Goal: Information Seeking & Learning: Learn about a topic

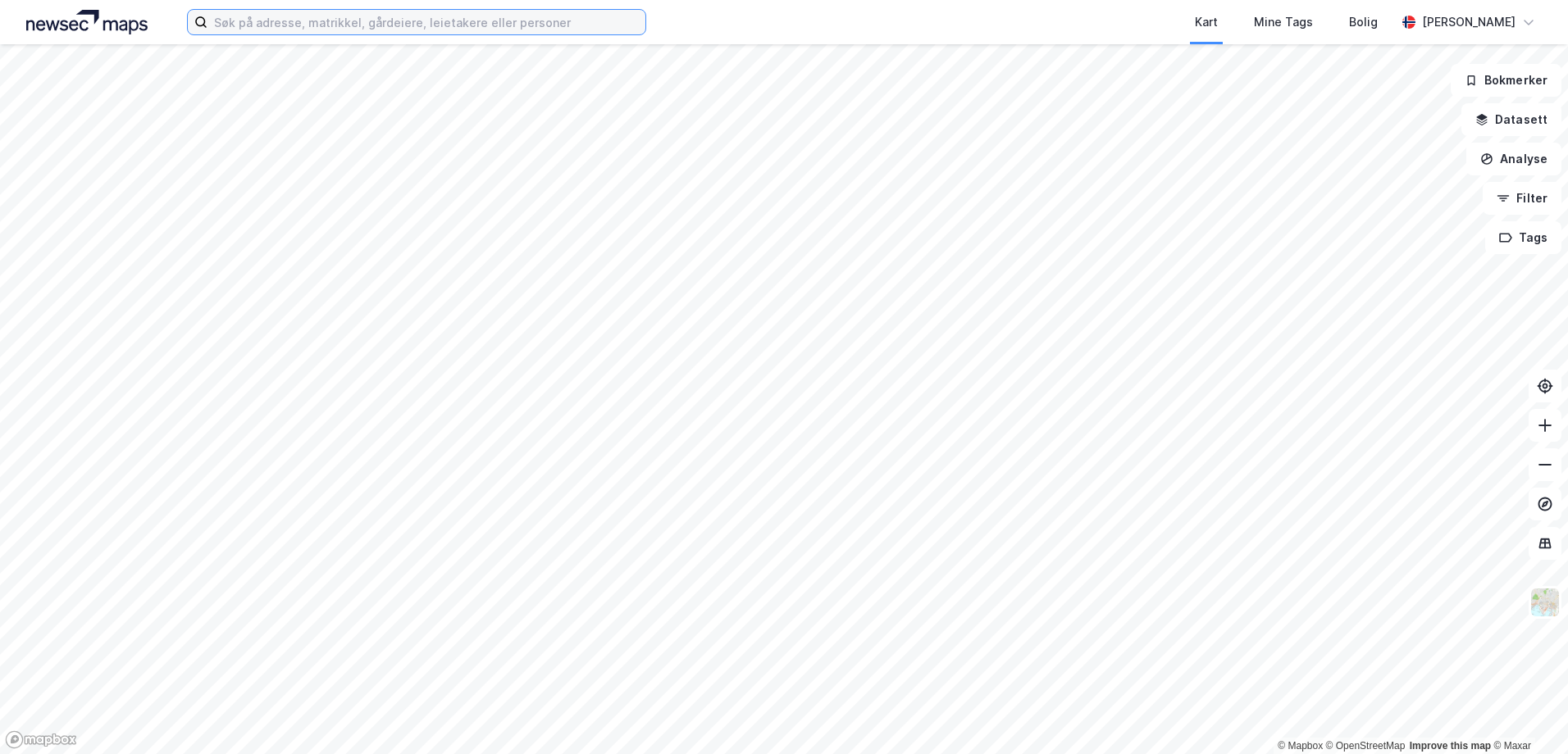
click at [242, 26] on input at bounding box center [426, 22] width 438 height 25
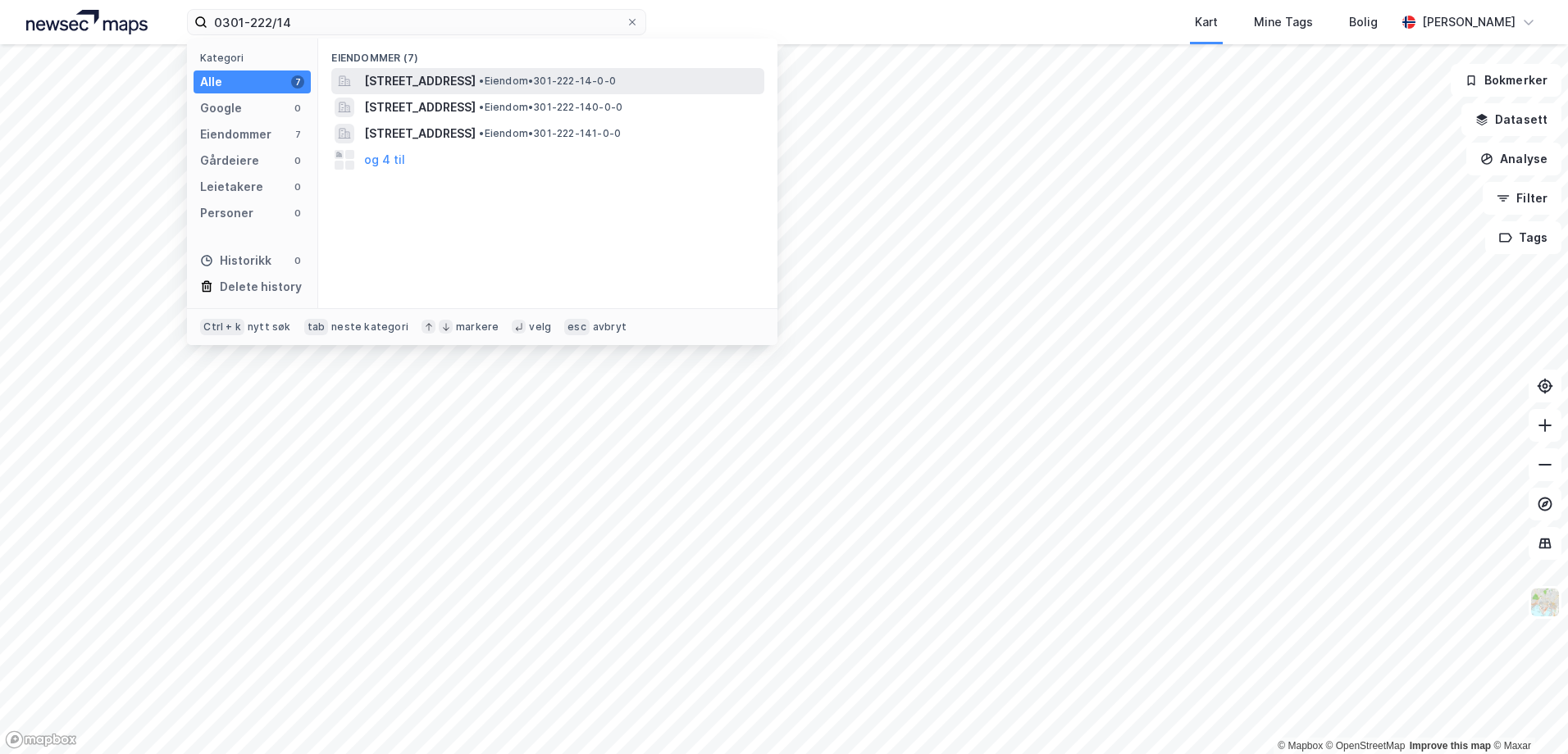
click at [392, 84] on span "[STREET_ADDRESS]" at bounding box center [419, 82] width 112 height 20
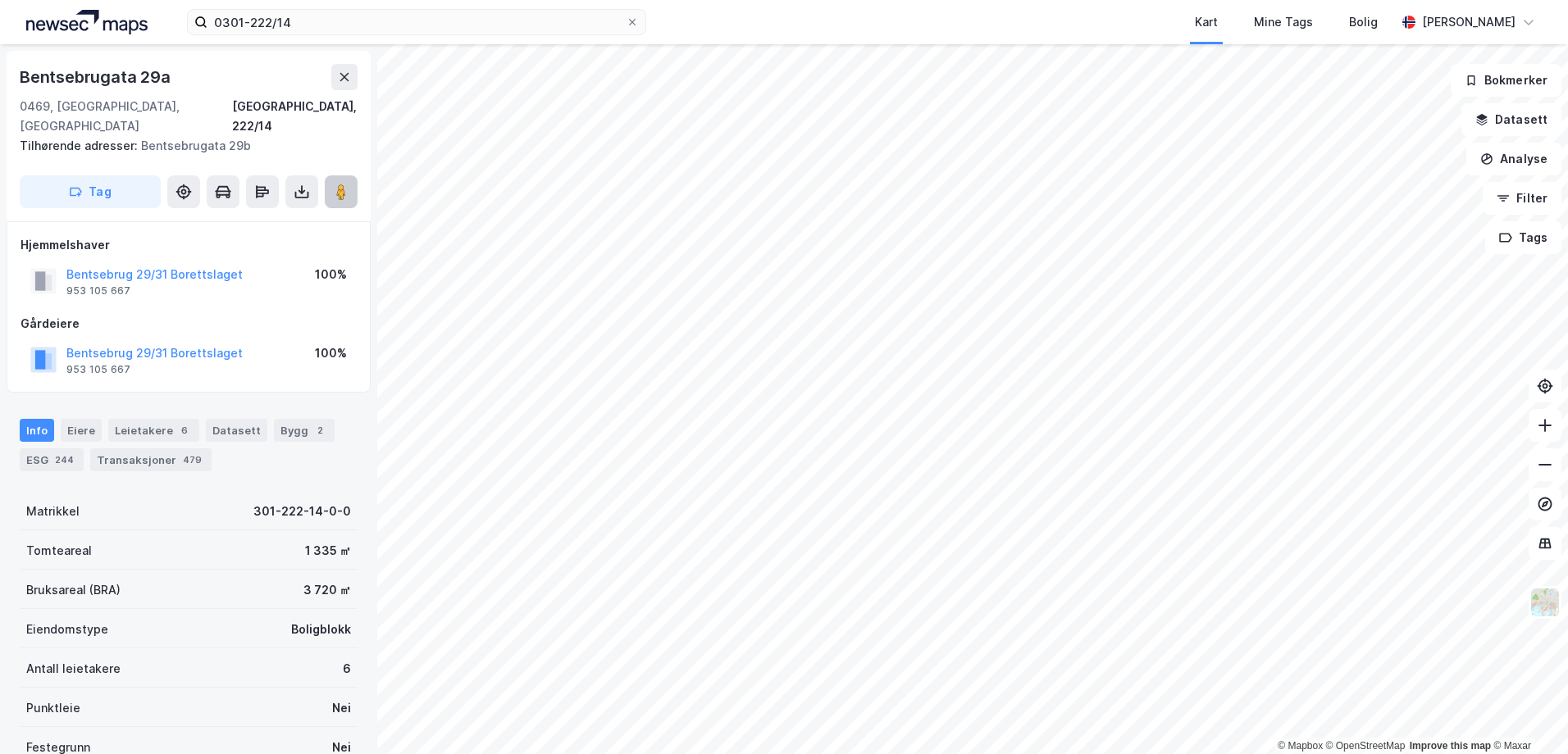
click at [346, 183] on image at bounding box center [341, 191] width 10 height 16
click at [224, 28] on input "0301-222/14" at bounding box center [416, 22] width 418 height 25
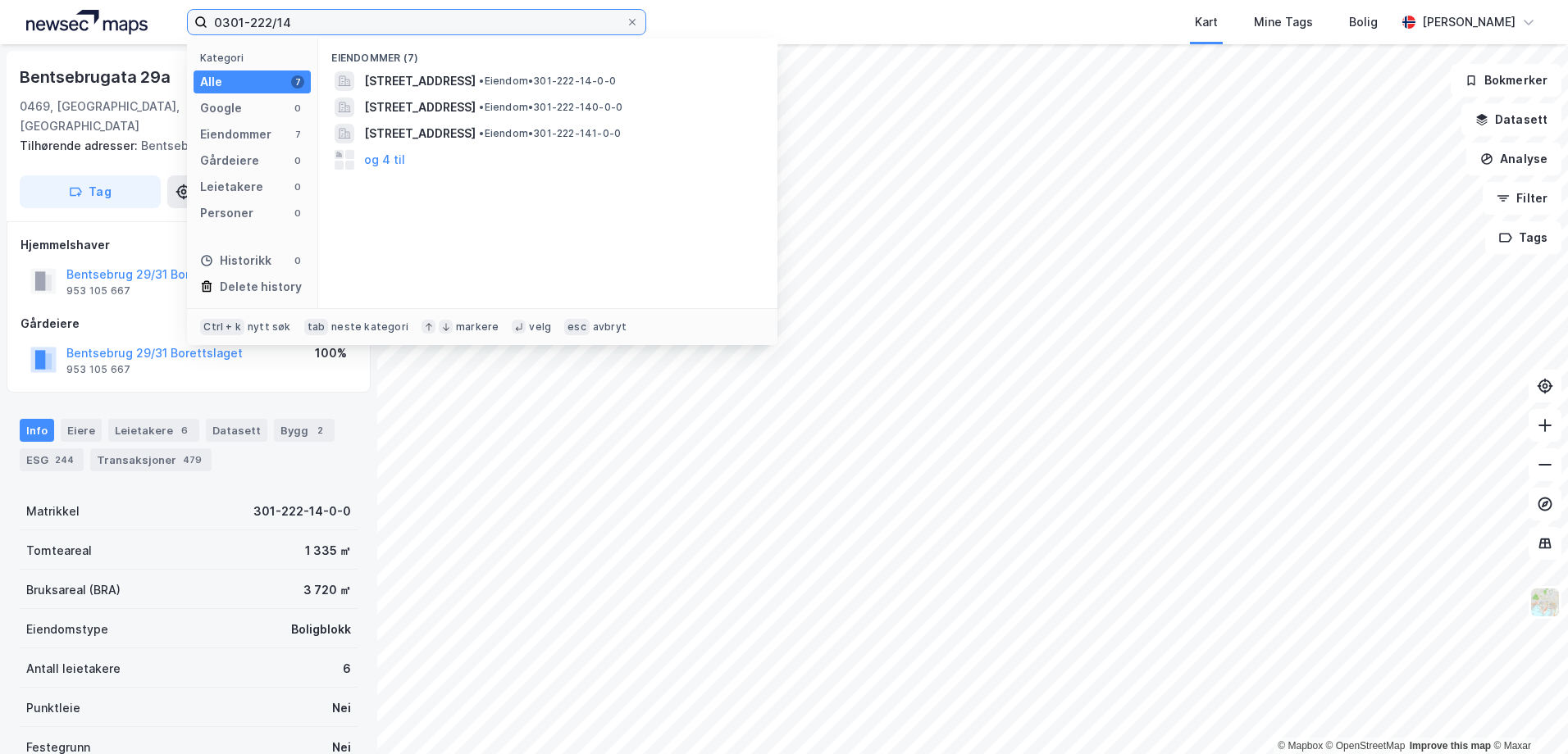
click at [303, 26] on input "0301-222/14" at bounding box center [416, 22] width 418 height 25
drag, startPoint x: 303, startPoint y: 25, endPoint x: 208, endPoint y: 28, distance: 95.0
click at [208, 28] on input "0301-222/14" at bounding box center [416, 22] width 418 height 25
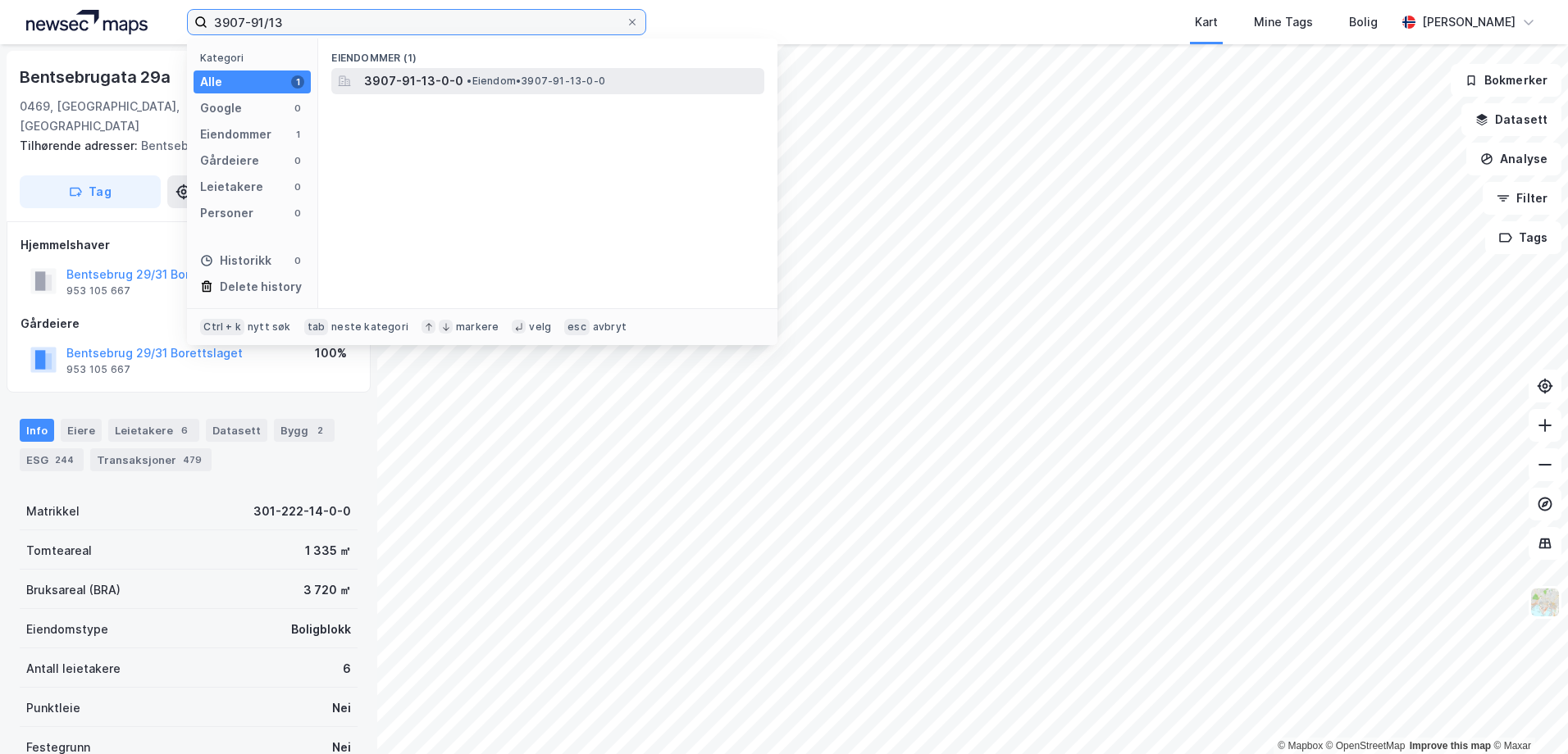
type input "3907-91/13"
click at [431, 84] on span "3907-91-13-0-0" at bounding box center [413, 82] width 100 height 20
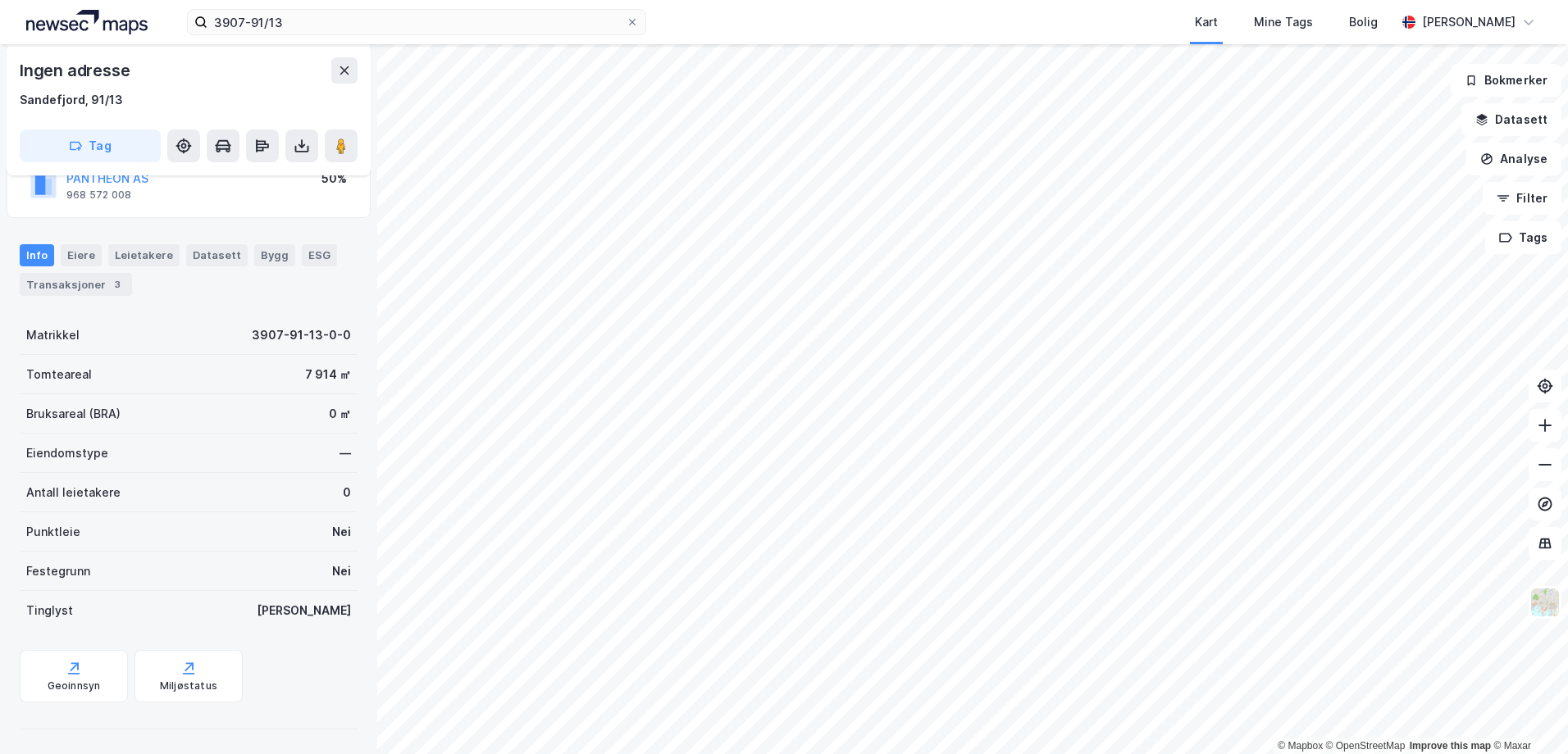
scroll to position [176, 0]
click at [265, 256] on div "Bygg" at bounding box center [274, 253] width 41 height 21
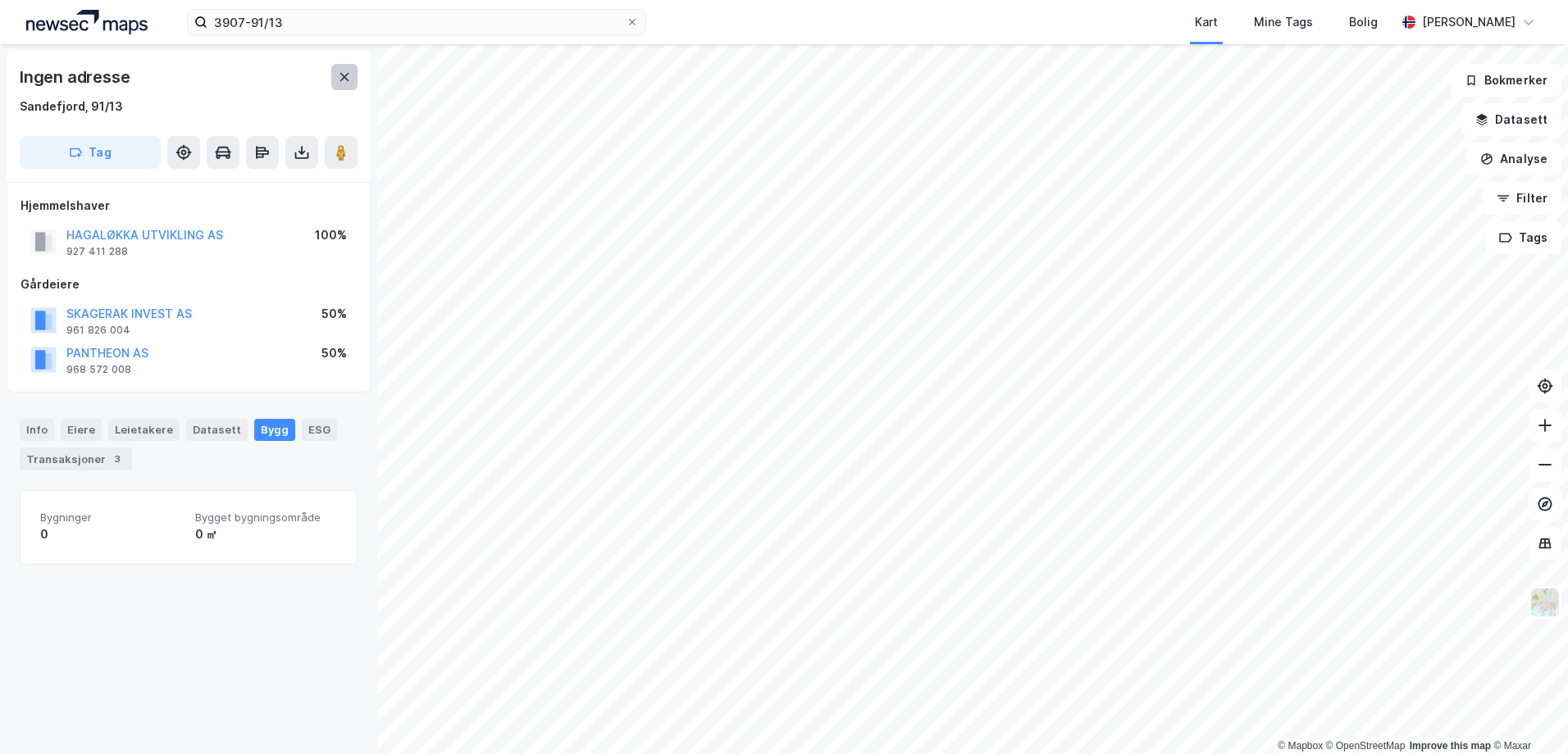
click at [340, 81] on icon at bounding box center [344, 77] width 13 height 13
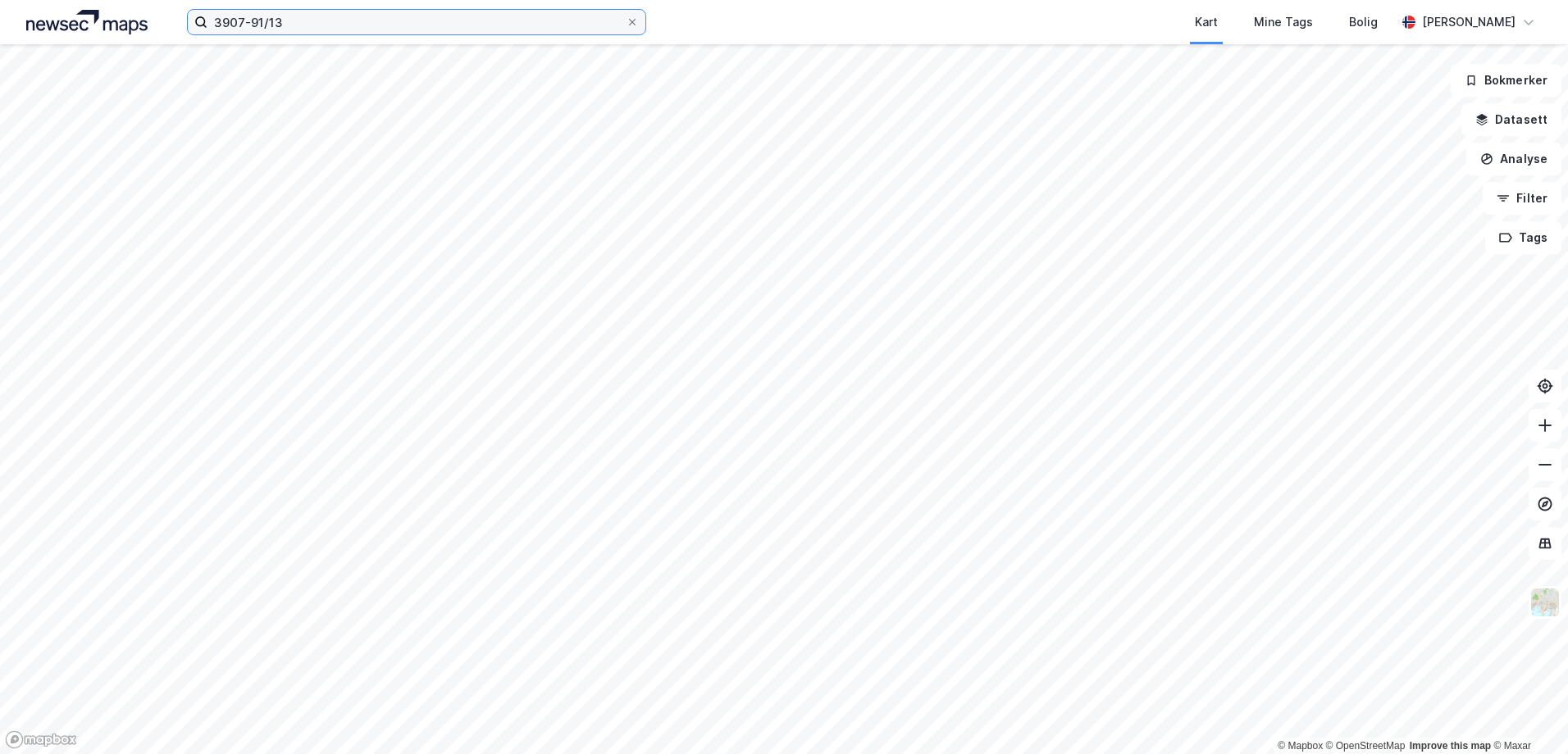
click at [310, 23] on input "3907-91/13" at bounding box center [416, 22] width 418 height 25
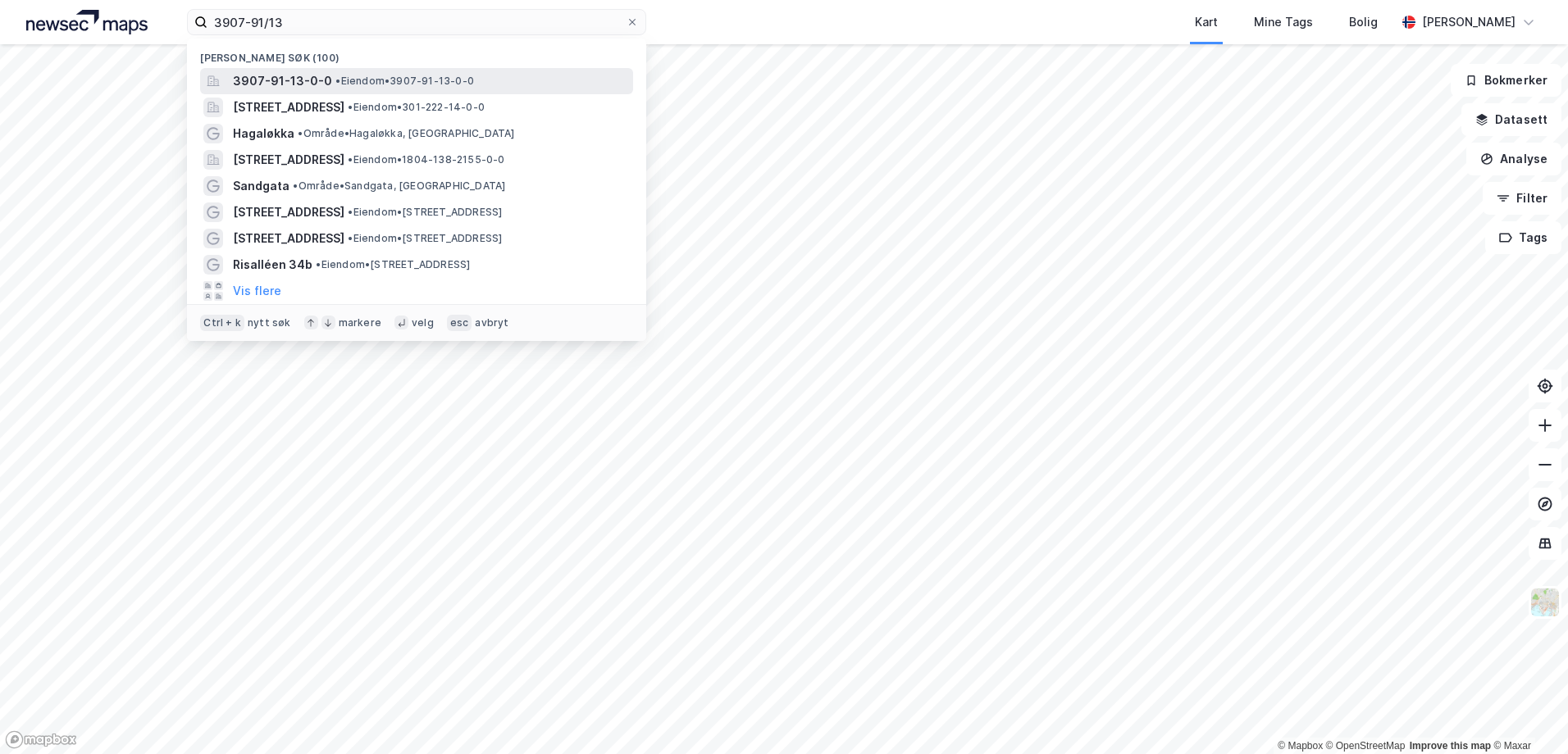
click at [295, 83] on span "3907-91-13-0-0" at bounding box center [283, 82] width 100 height 20
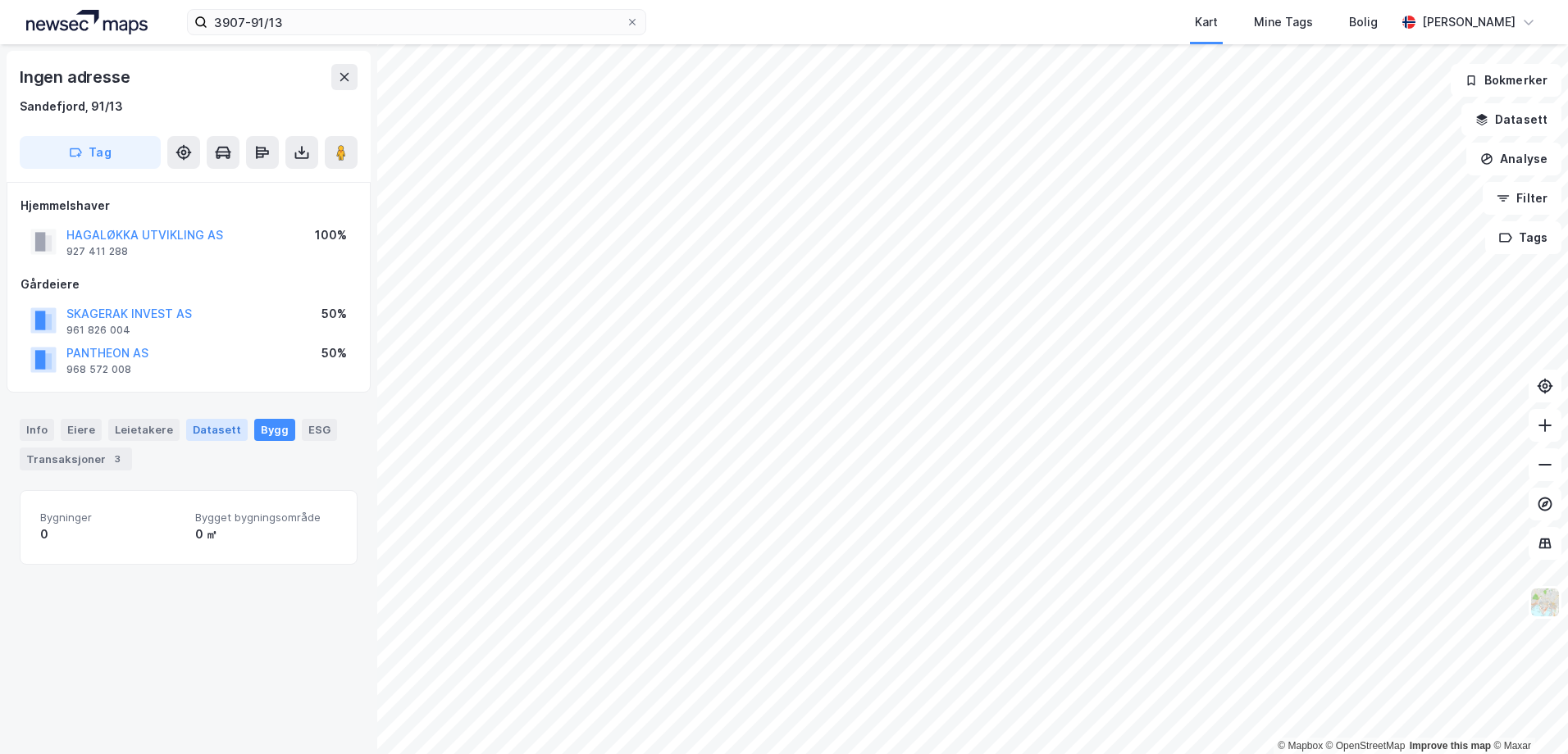
click at [197, 431] on div "Datasett" at bounding box center [217, 429] width 62 height 21
click at [147, 429] on div "Leietakere" at bounding box center [144, 429] width 72 height 21
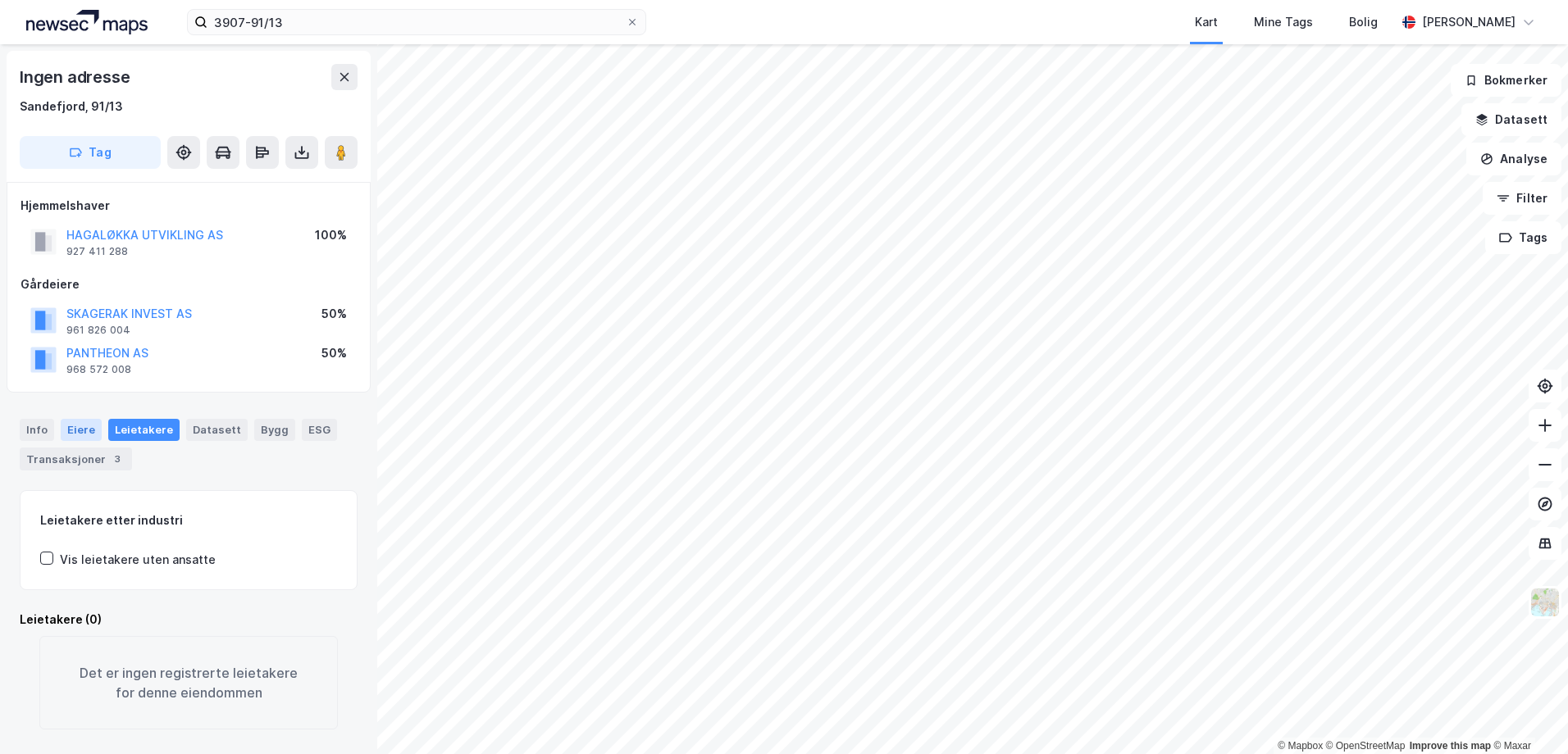
click at [72, 428] on div "Eiere" at bounding box center [81, 429] width 41 height 21
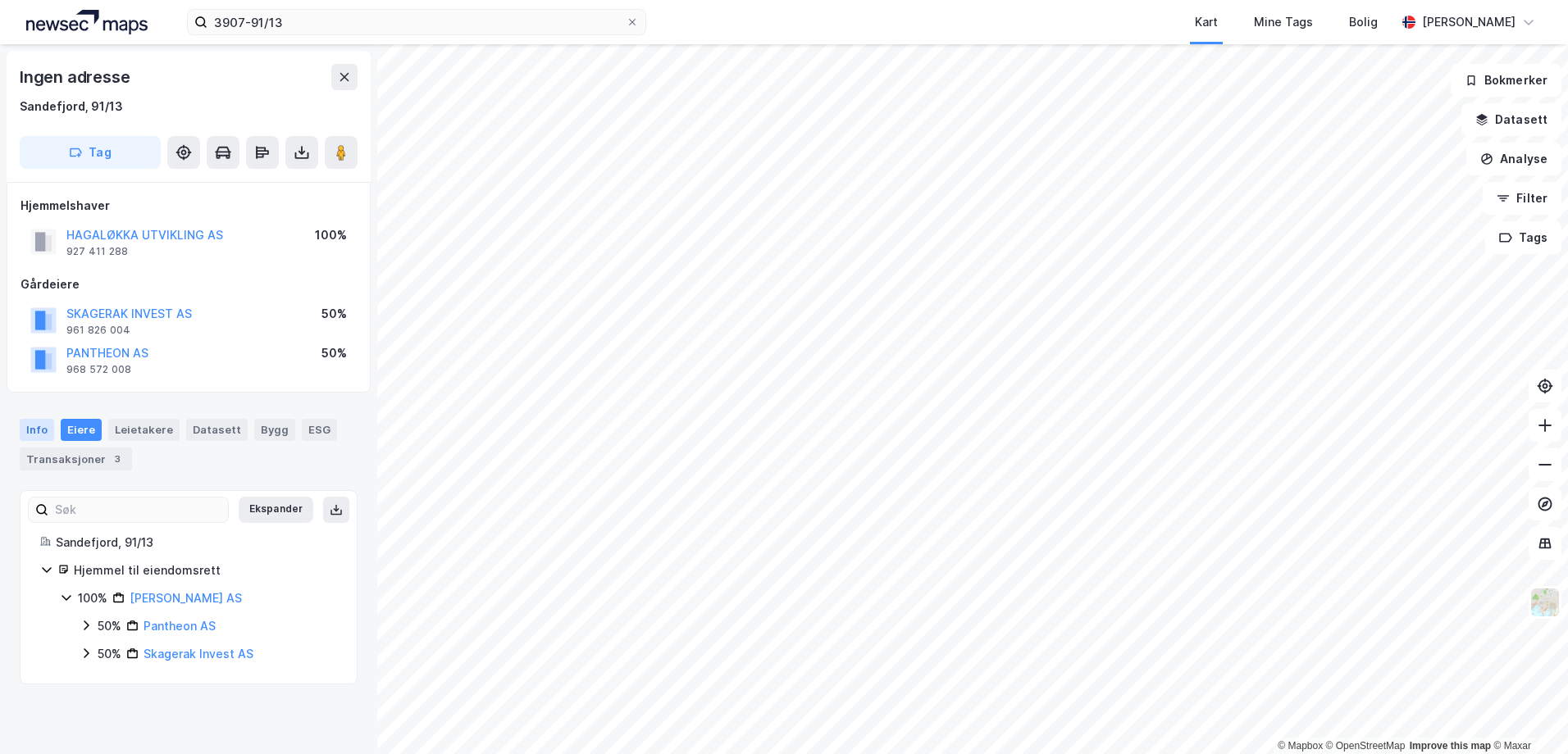
click at [29, 428] on div "Info" at bounding box center [37, 429] width 35 height 21
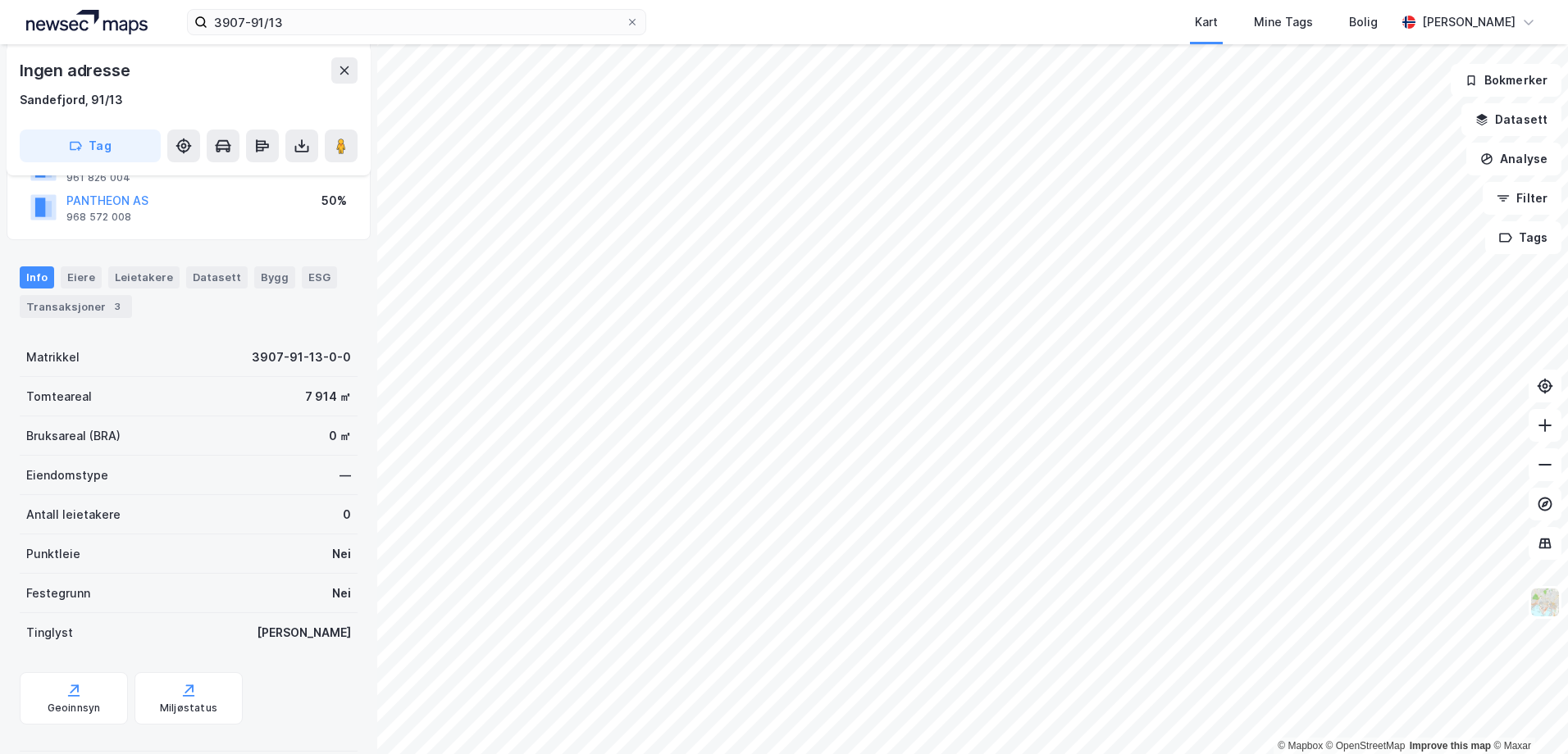
scroll to position [176, 0]
